Goal: Check status: Check status

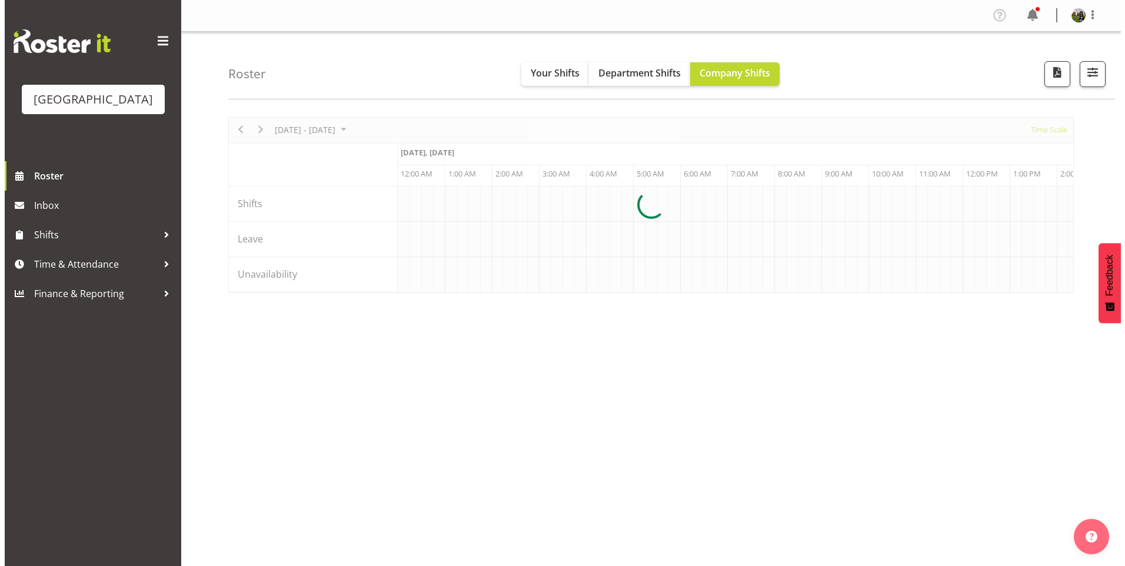
scroll to position [0, 5646]
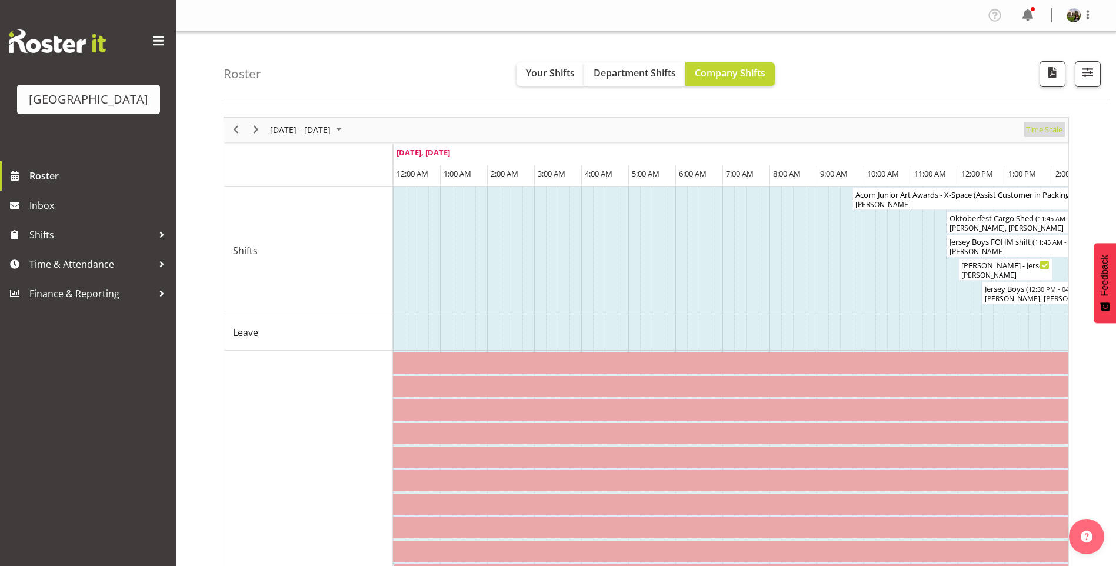
click at [1037, 129] on span "Time Scale" at bounding box center [1044, 129] width 39 height 15
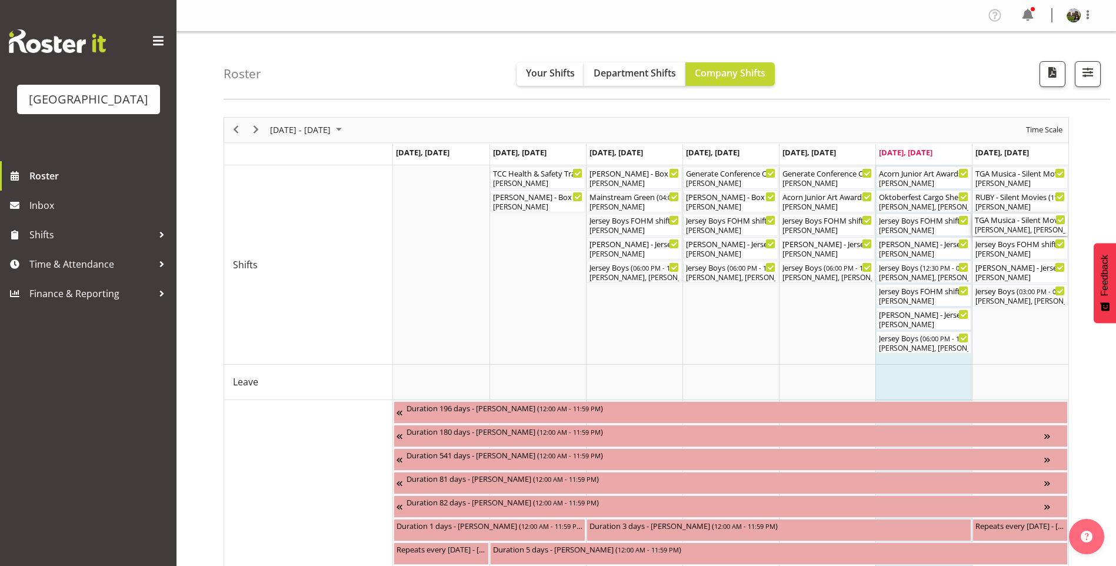
click at [1005, 227] on div "[PERSON_NAME], [PERSON_NAME], [PERSON_NAME], [PERSON_NAME]" at bounding box center [1020, 230] width 91 height 11
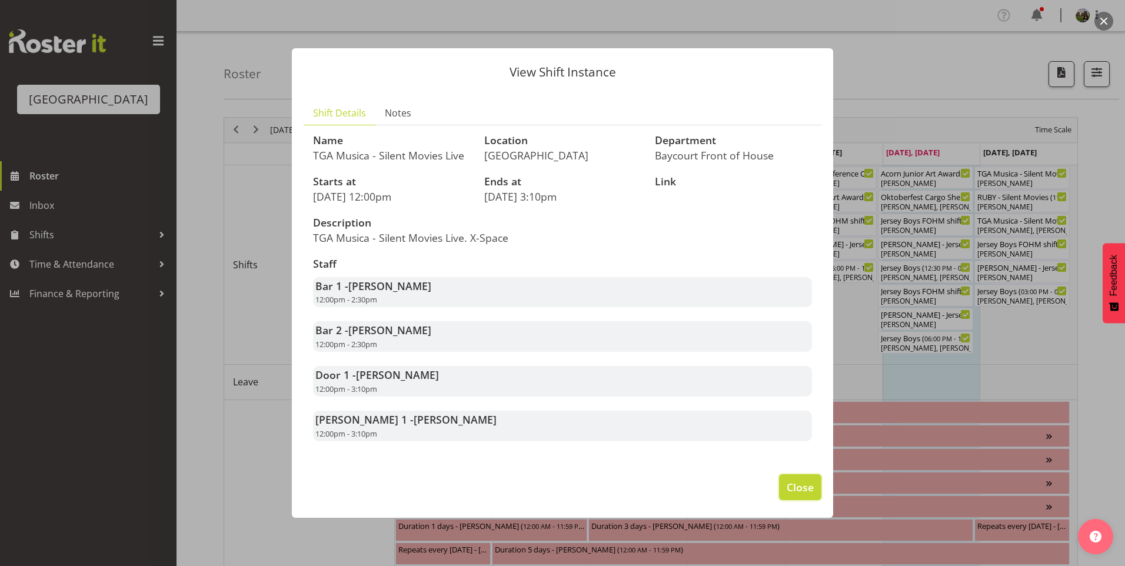
click at [803, 493] on span "Close" at bounding box center [799, 486] width 27 height 15
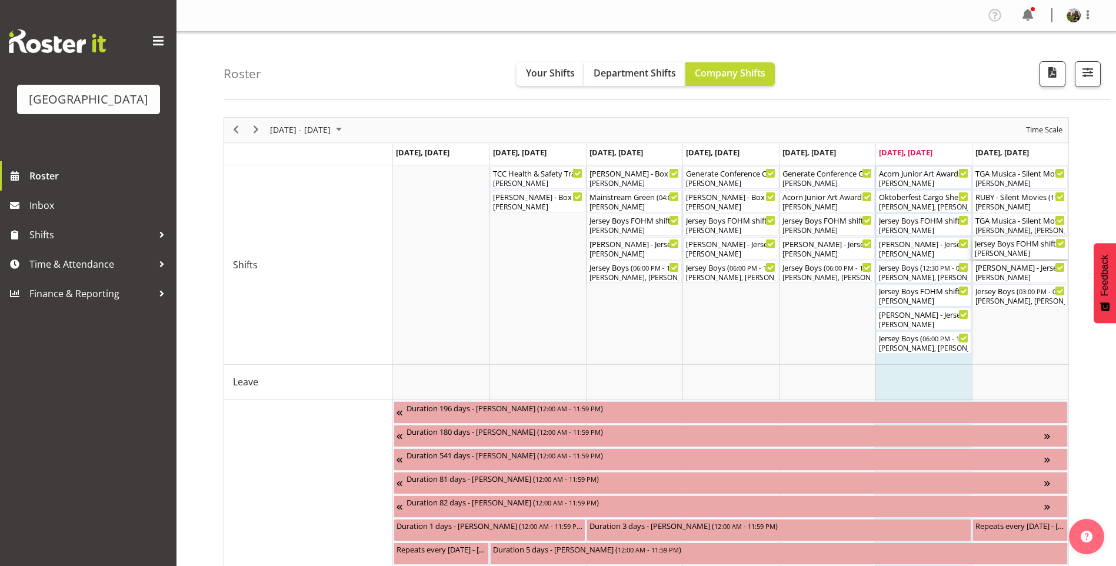
click at [1016, 252] on div "[PERSON_NAME]" at bounding box center [1020, 253] width 91 height 11
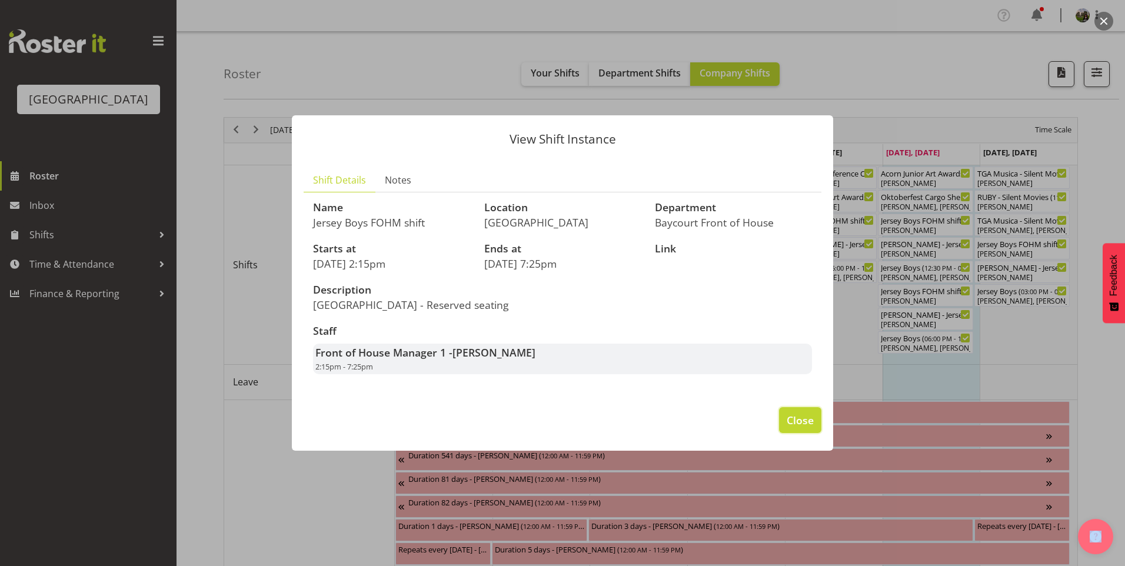
click at [797, 422] on span "Close" at bounding box center [799, 419] width 27 height 15
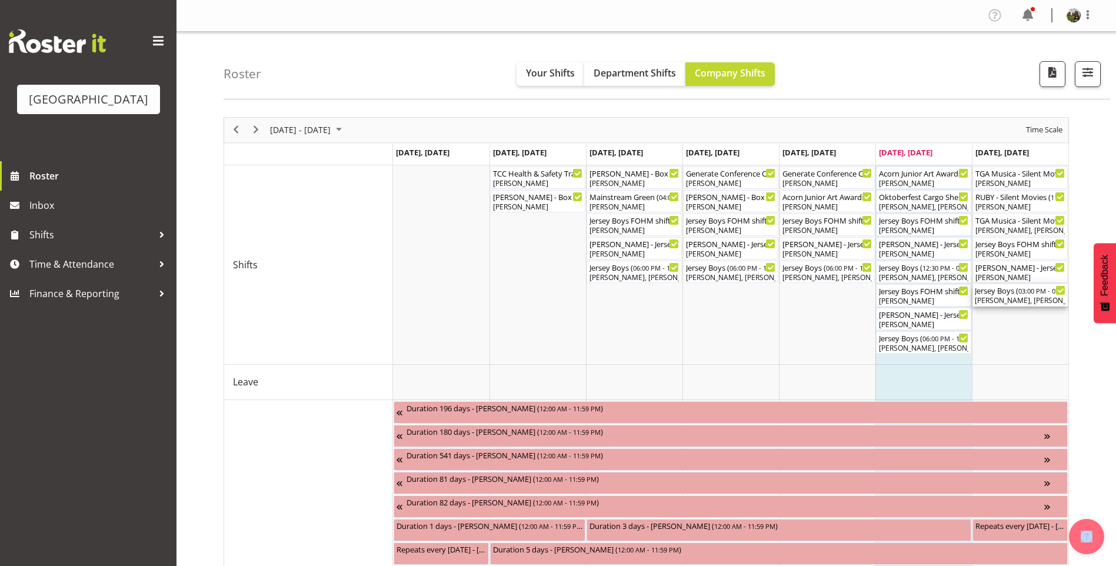
click at [985, 296] on div "[PERSON_NAME], [PERSON_NAME], [PERSON_NAME], [PERSON_NAME], [PERSON_NAME], [PER…" at bounding box center [1020, 300] width 91 height 11
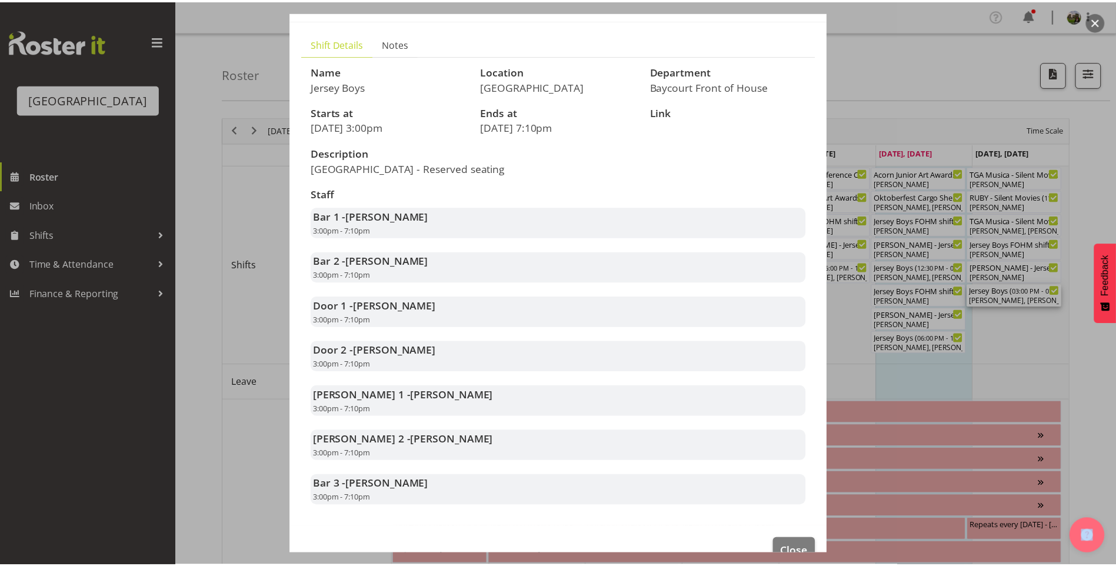
scroll to position [104, 0]
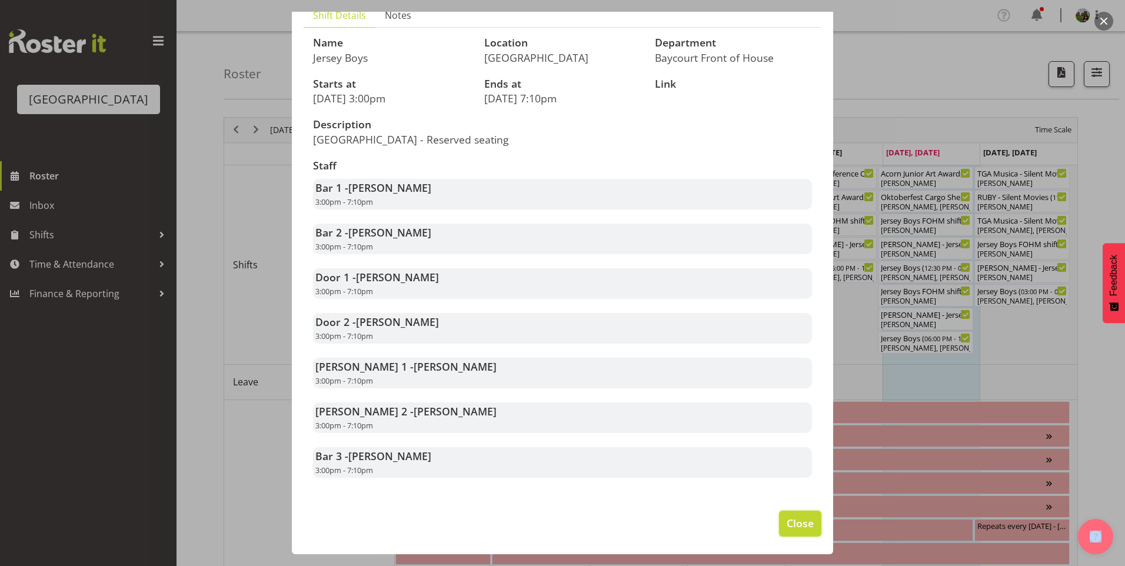
click at [786, 519] on span "Close" at bounding box center [799, 522] width 27 height 15
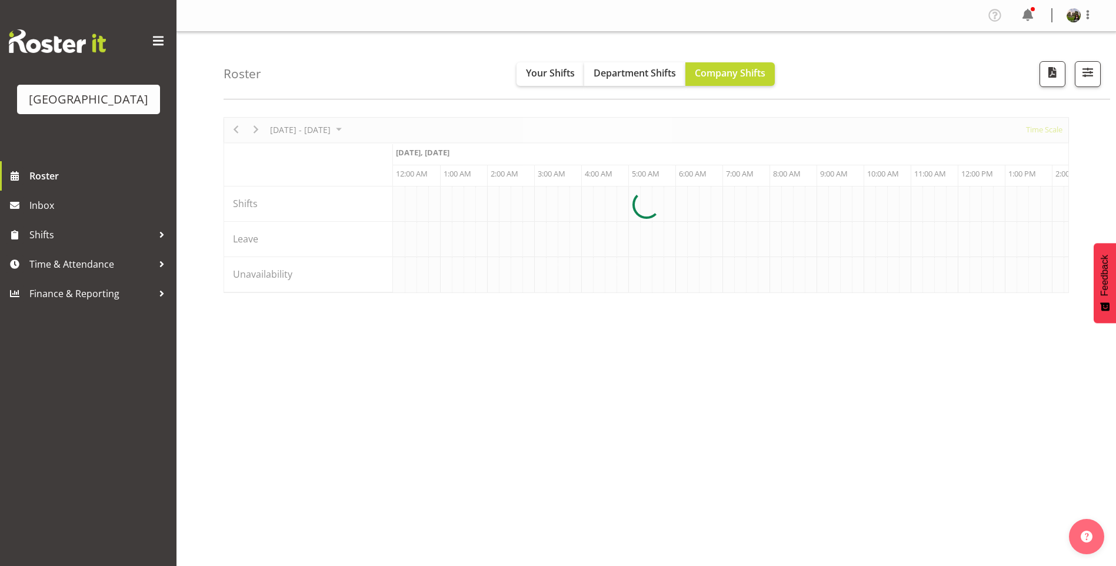
scroll to position [0, 5646]
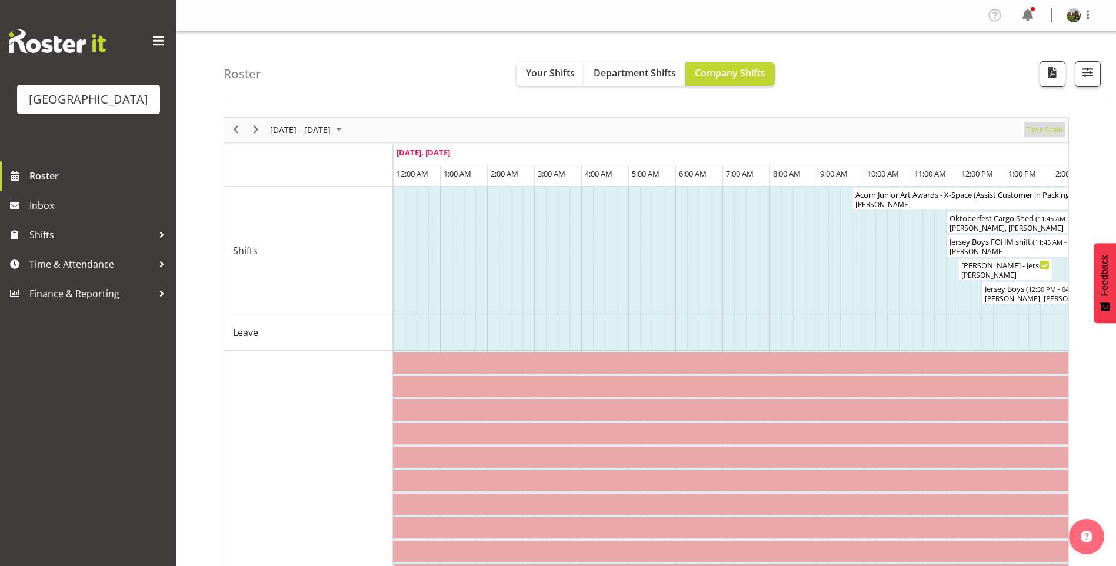
click at [1036, 132] on span "Time Scale" at bounding box center [1044, 129] width 39 height 15
